Goal: Find specific page/section: Find specific page/section

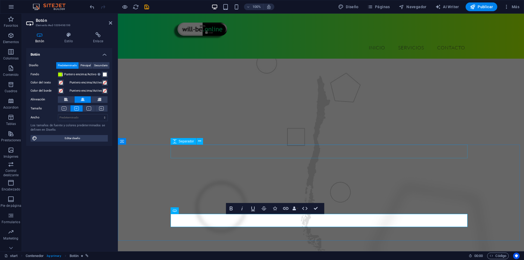
scroll to position [423, 0]
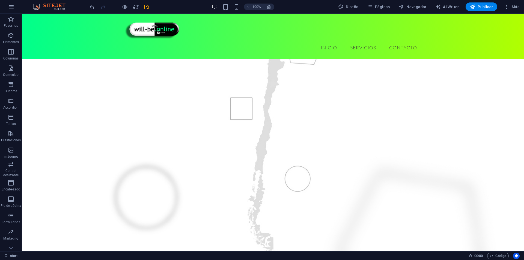
scroll to position [55, 0]
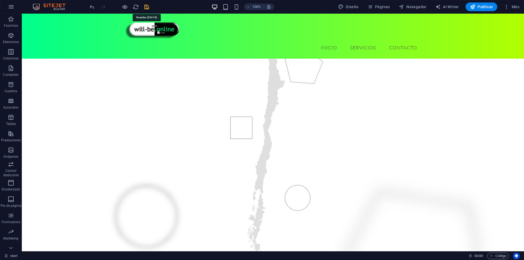
click at [145, 4] on icon "save" at bounding box center [147, 7] width 6 height 6
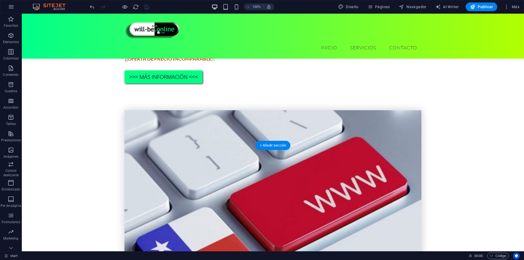
scroll to position [491, 0]
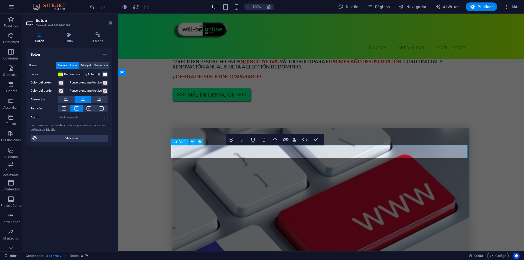
drag, startPoint x: 256, startPoint y: 152, endPoint x: 285, endPoint y: 157, distance: 29.6
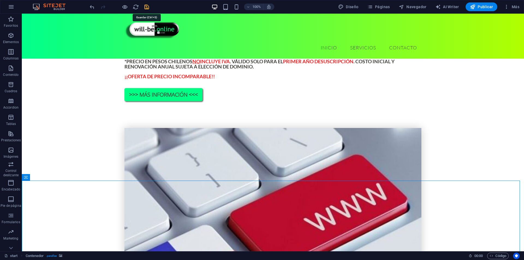
click at [148, 6] on icon "save" at bounding box center [147, 7] width 6 height 6
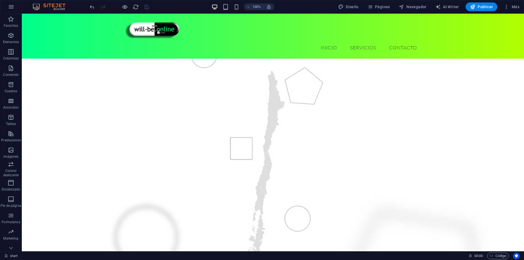
scroll to position [0, 0]
